Goal: Task Accomplishment & Management: Manage account settings

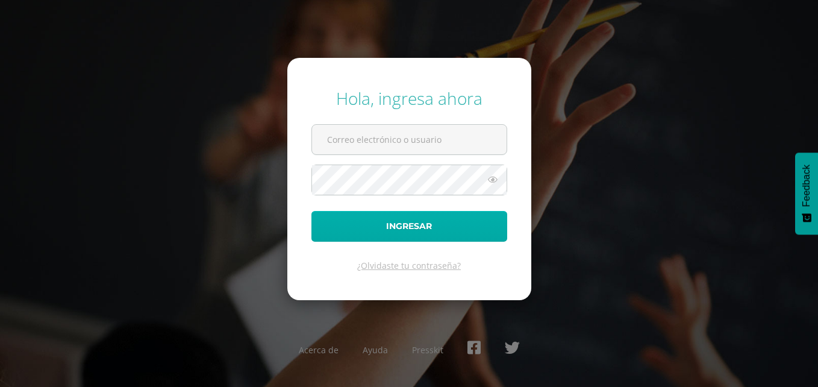
type input "[PERSON_NAME][EMAIL_ADDRESS][DOMAIN_NAME]"
click at [410, 224] on button "Ingresar" at bounding box center [409, 226] width 196 height 31
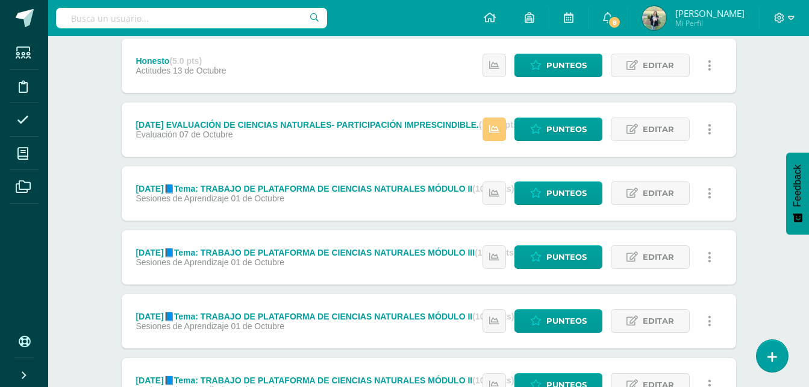
scroll to position [741, 0]
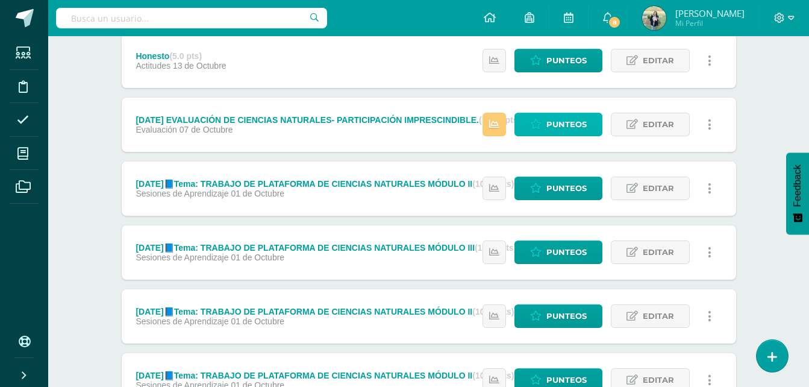
click at [564, 123] on span "Punteos" at bounding box center [566, 124] width 40 height 22
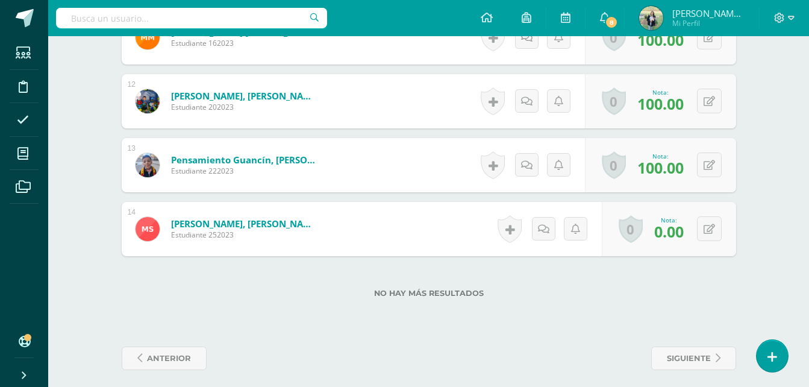
scroll to position [1065, 0]
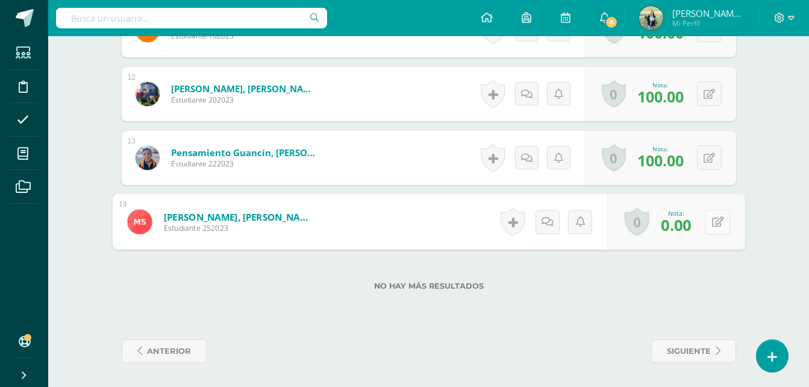
click at [706, 225] on button at bounding box center [717, 221] width 25 height 25
drag, startPoint x: 622, startPoint y: 222, endPoint x: 651, endPoint y: 223, distance: 29.5
click at [651, 223] on input "4000000000000000000000000000000000000000000000000000000000000000000000000000000…" at bounding box center [635, 225] width 48 height 24
click at [637, 224] on input "4000000000000000000000000000000000000000000000000000000000000000000000000000000…" at bounding box center [635, 225] width 48 height 24
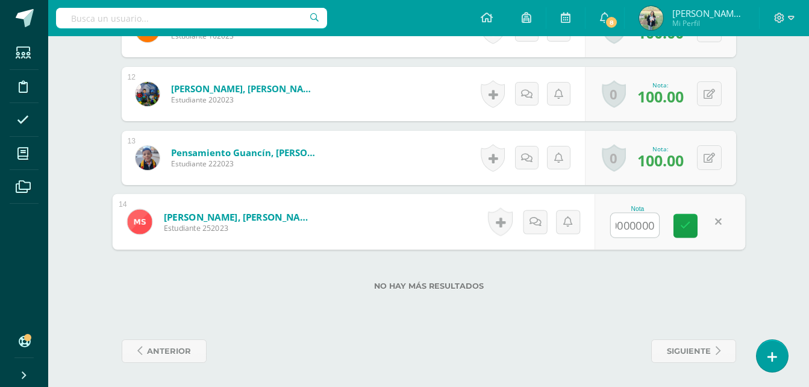
type input "4000000000000000000000000000000000000000000000000000000000000000000000000000000…"
click at [719, 220] on link at bounding box center [718, 222] width 24 height 24
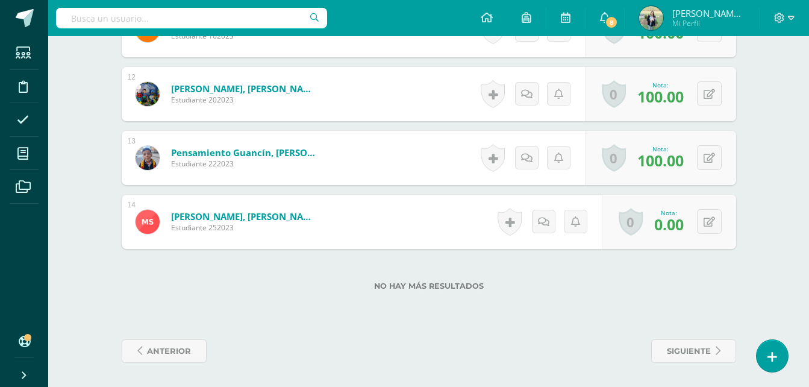
click at [681, 226] on span "0.00" at bounding box center [669, 224] width 30 height 20
click at [712, 221] on icon at bounding box center [717, 221] width 12 height 10
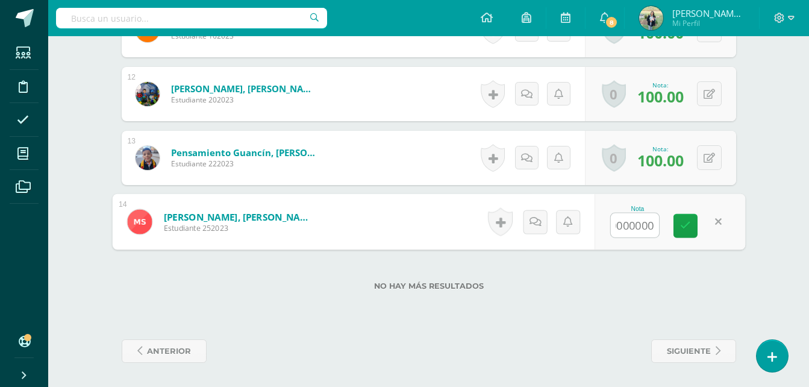
drag, startPoint x: 628, startPoint y: 222, endPoint x: 647, endPoint y: 225, distance: 20.1
click at [647, 225] on input "0000000000000000000000000000000000000000000000000000000000000000000000000000000…" at bounding box center [635, 225] width 48 height 24
click at [616, 222] on input "0000000000000000000000000000000000000000000000000000000000000000000000000000000…" at bounding box center [635, 225] width 48 height 24
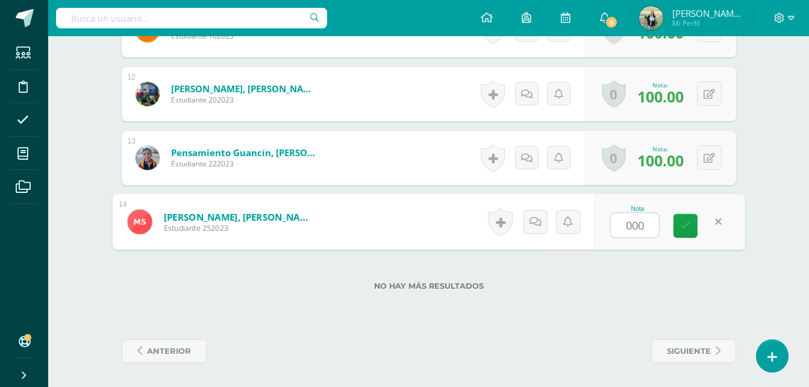
scroll to position [0, 0]
drag, startPoint x: 616, startPoint y: 222, endPoint x: 644, endPoint y: 223, distance: 27.7
click at [644, 223] on input "0000000000000000000000000" at bounding box center [635, 225] width 48 height 24
drag, startPoint x: 644, startPoint y: 223, endPoint x: 620, endPoint y: 224, distance: 24.1
click at [620, 224] on input "00000000000000000000000000000000000000000000000000000000000000000000000000" at bounding box center [635, 225] width 48 height 24
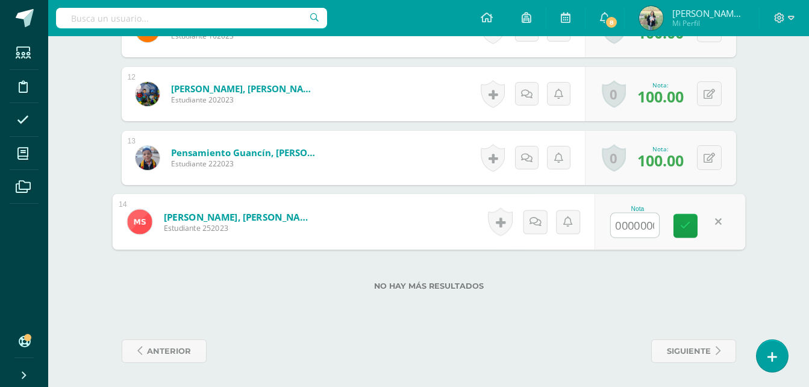
click at [647, 224] on input "0000000000000000000000000000000000000000000000000000000000000000000000000000000…" at bounding box center [635, 225] width 48 height 24
type input "0000000000000000000000000000000000000000000000000000000000000000000000000000000…"
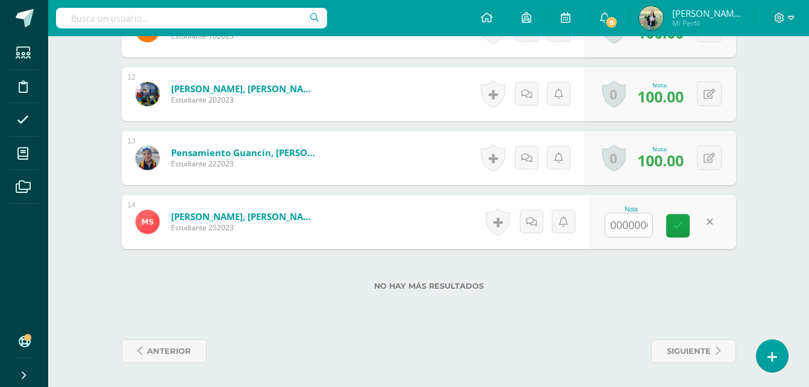
click at [720, 216] on link at bounding box center [709, 221] width 23 height 23
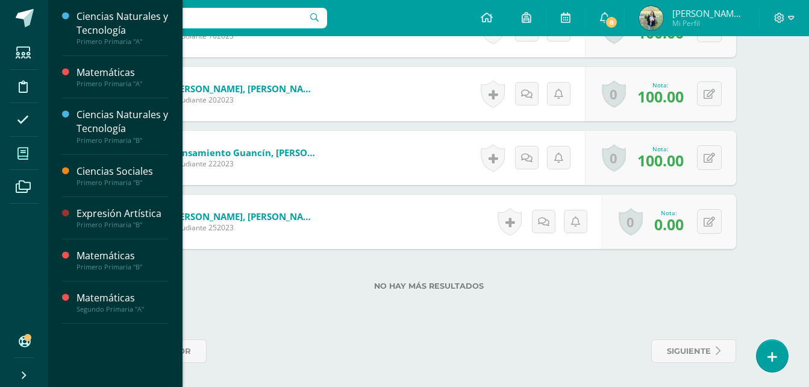
click at [23, 152] on icon at bounding box center [22, 154] width 11 height 12
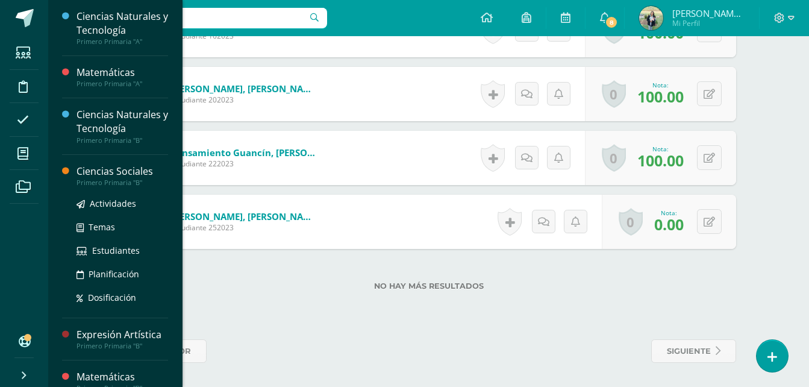
click at [105, 172] on div "Ciencias Sociales" at bounding box center [122, 171] width 92 height 14
